Goal: Information Seeking & Learning: Find specific fact

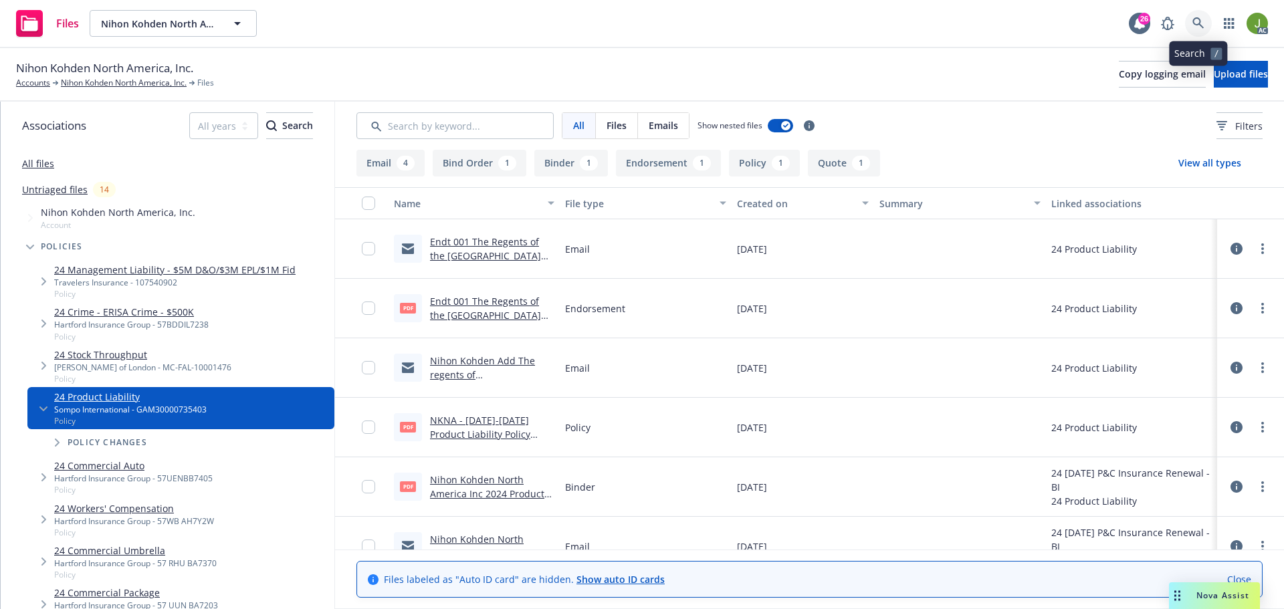
click at [1202, 25] on icon at bounding box center [1199, 23] width 12 height 12
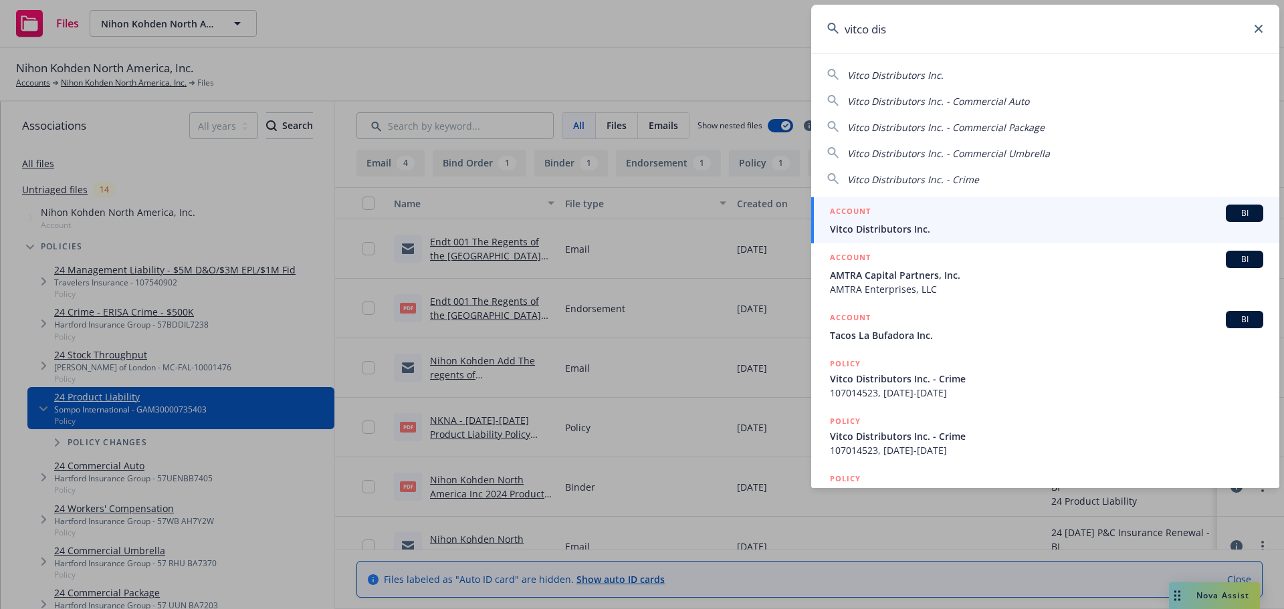
type input "vitco dis"
click at [949, 227] on span "Vitco Distributors Inc." at bounding box center [1047, 229] width 434 height 14
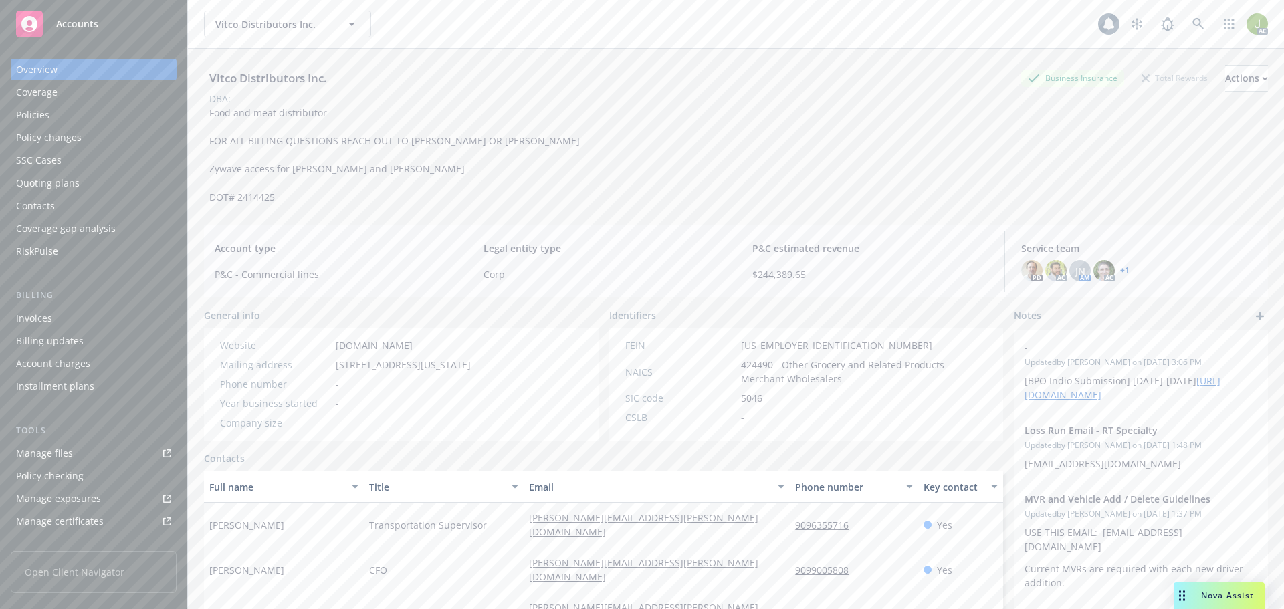
click at [133, 312] on div "Invoices" at bounding box center [93, 318] width 155 height 21
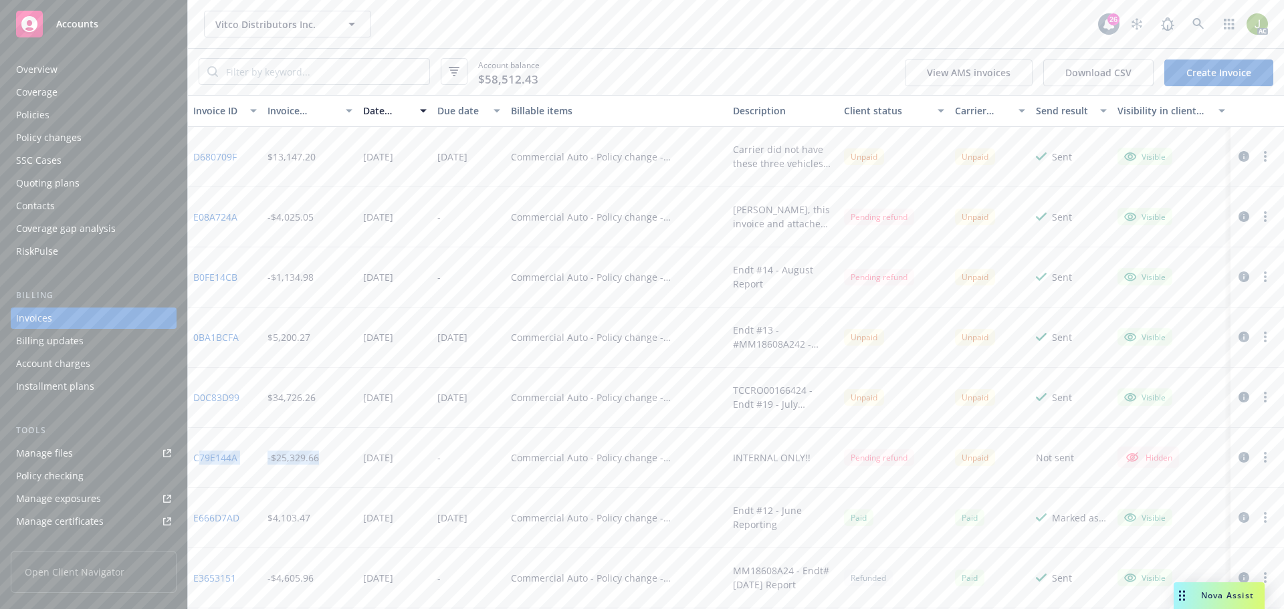
drag, startPoint x: 347, startPoint y: 456, endPoint x: 197, endPoint y: 458, distance: 150.5
click at [197, 458] on div "C79E144A -$25,329.66 [DATE] - Commercial Auto - Policy change - MM18608A23 INTE…" at bounding box center [736, 458] width 1096 height 60
click at [250, 472] on div "C79E144A" at bounding box center [225, 458] width 74 height 60
drag, startPoint x: 246, startPoint y: 456, endPoint x: 196, endPoint y: 458, distance: 49.5
click at [196, 458] on div "C79E144A" at bounding box center [225, 458] width 74 height 60
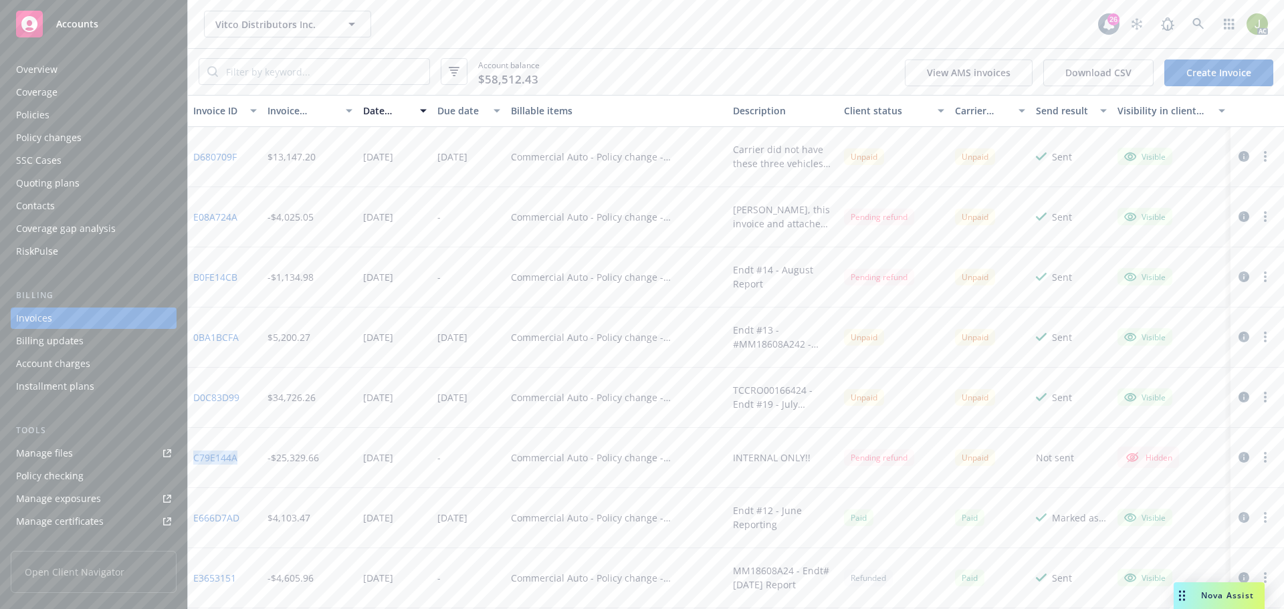
copy link "C79E144A"
drag, startPoint x: 248, startPoint y: 339, endPoint x: 195, endPoint y: 334, distance: 53.0
click at [195, 334] on div "0BA1BCFA" at bounding box center [225, 338] width 74 height 60
copy link "0BA1BCFA"
drag, startPoint x: 246, startPoint y: 280, endPoint x: 193, endPoint y: 278, distance: 52.2
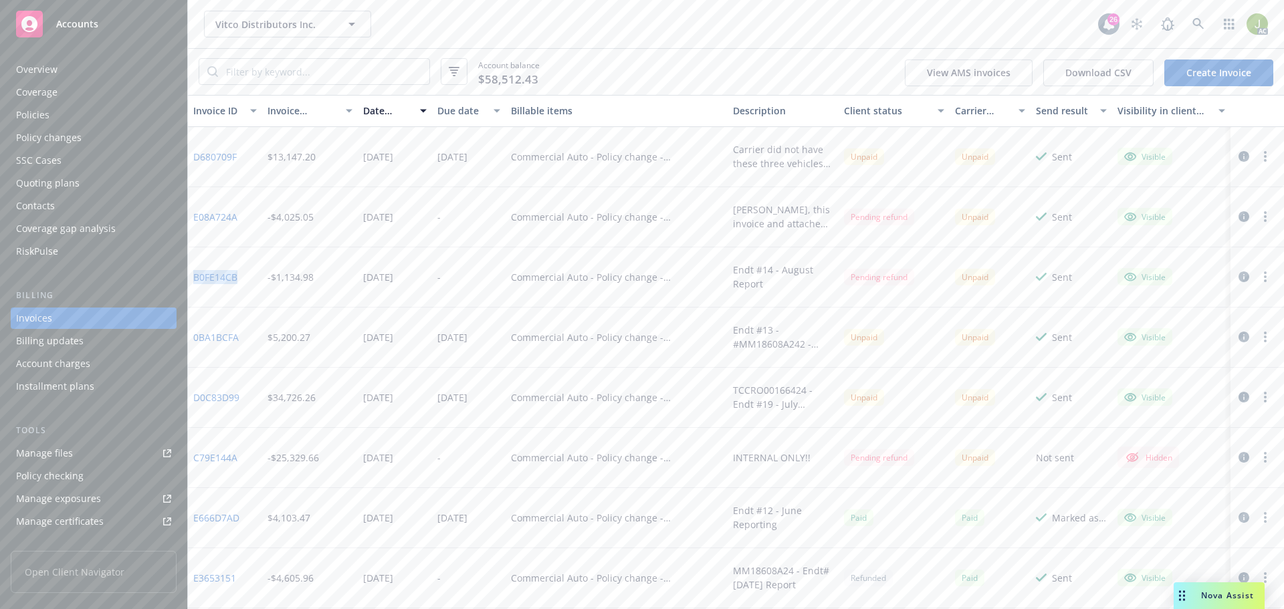
click at [193, 278] on div "B0FE14CB" at bounding box center [225, 278] width 74 height 60
copy link "B0FE14CB"
drag, startPoint x: 241, startPoint y: 220, endPoint x: 191, endPoint y: 219, distance: 50.2
click at [191, 219] on div "E08A724A" at bounding box center [225, 217] width 74 height 60
copy link "E08A724A"
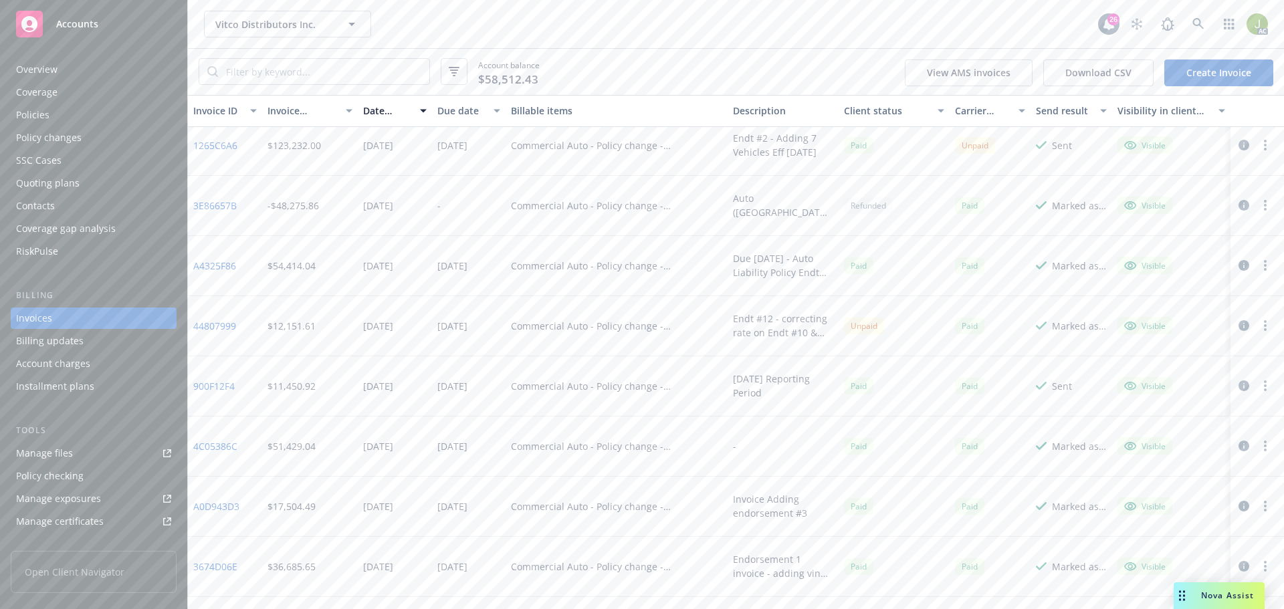
scroll to position [1338, 0]
drag, startPoint x: 245, startPoint y: 324, endPoint x: 191, endPoint y: 325, distance: 54.2
click at [191, 325] on div "44807999" at bounding box center [225, 324] width 74 height 60
